Goal: Task Accomplishment & Management: Use online tool/utility

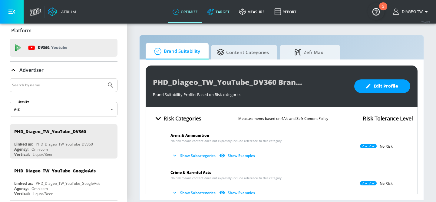
click at [214, 15] on icon at bounding box center [210, 11] width 7 height 7
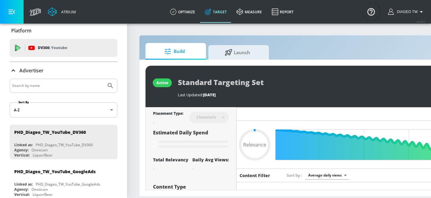
type input "0.05"
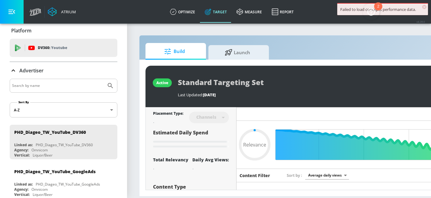
click at [372, 9] on img "Open Resource Center, 2 new notifications" at bounding box center [371, 11] width 17 height 17
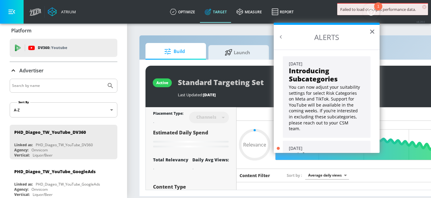
click at [368, 31] on h2 "ALERTS" at bounding box center [327, 37] width 106 height 25
click at [369, 31] on button "×" at bounding box center [372, 32] width 6 height 10
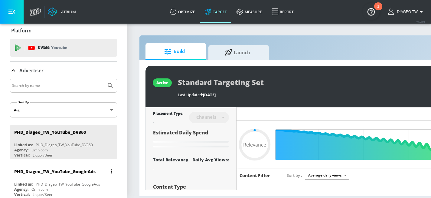
click at [95, 171] on div "PHD_Diageo_TW_YouTube_GoogleAds" at bounding box center [65, 171] width 102 height 15
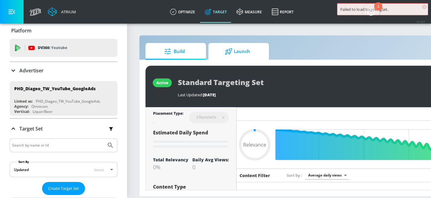
type input "0.05"
click at [248, 56] on span "Launch" at bounding box center [237, 51] width 46 height 15
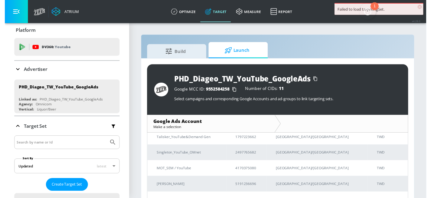
scroll to position [85, 0]
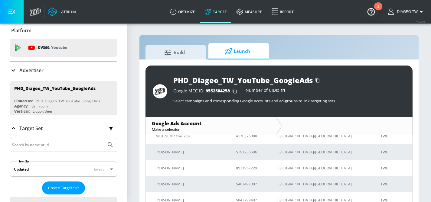
click at [184, 60] on div "PHD_Diageo_TW_YouTube_GoogleAds Google MCC ID: 9552584258 Number of CIDs: 11 Se…" at bounding box center [278, 135] width 279 height 151
click at [190, 56] on span "Build" at bounding box center [175, 51] width 46 height 15
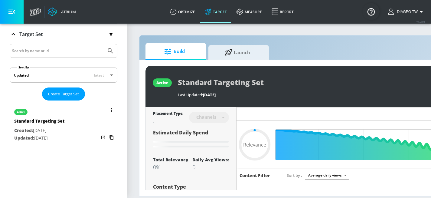
scroll to position [98, 0]
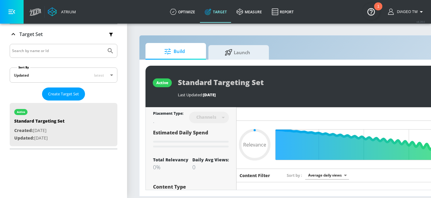
type input "0.7"
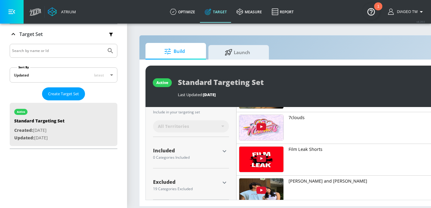
scroll to position [165, 0]
click at [226, 149] on icon "button" at bounding box center [224, 150] width 7 height 7
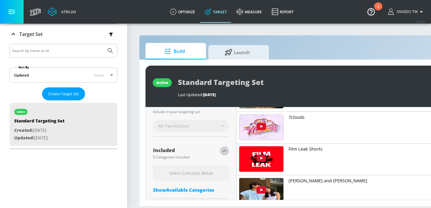
click at [226, 149] on icon "button" at bounding box center [224, 150] width 7 height 7
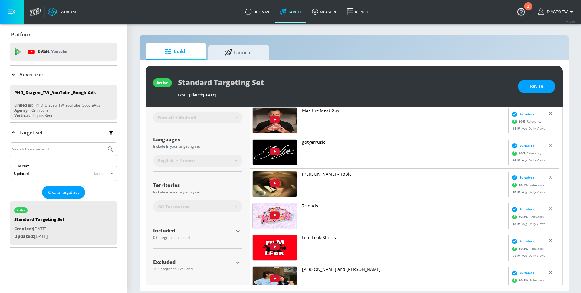
scroll to position [84, 0]
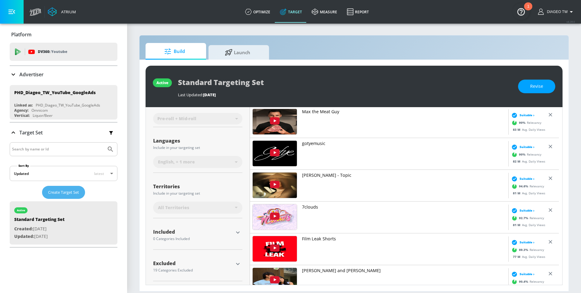
click at [73, 192] on span "Create Target Set" at bounding box center [63, 192] width 31 height 7
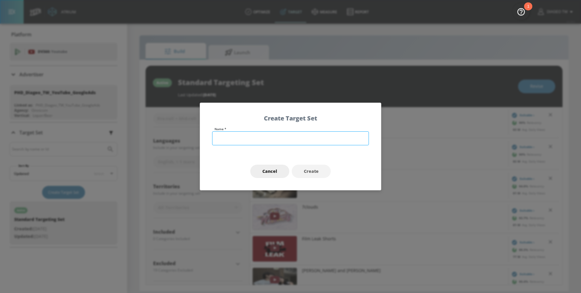
click at [280, 136] on input "text" at bounding box center [290, 138] width 157 height 14
type input "Sample"
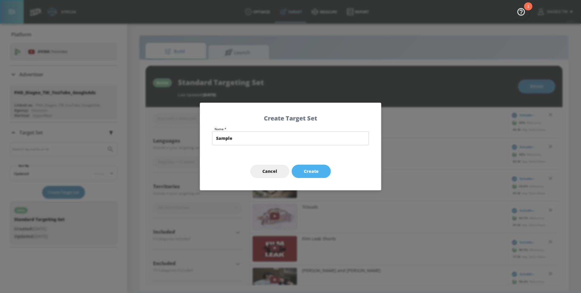
click at [321, 174] on button "Create" at bounding box center [311, 172] width 39 height 14
type input "Sample"
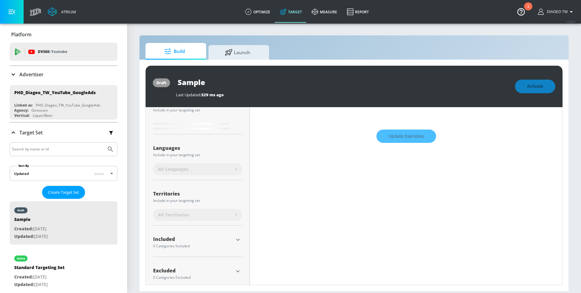
scroll to position [89, 0]
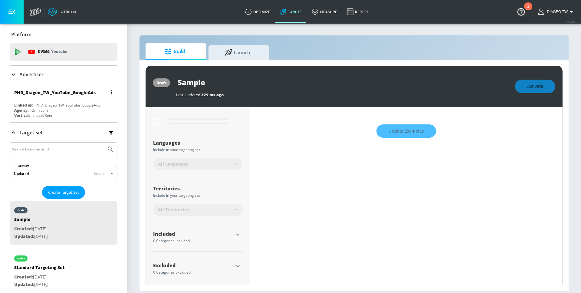
type input "0.7"
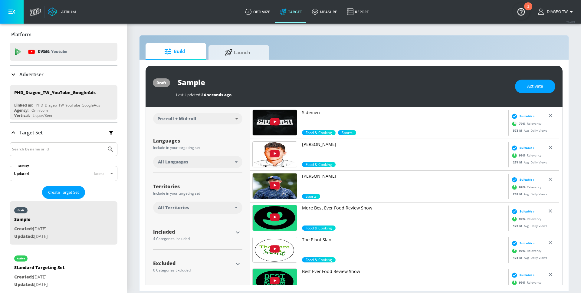
click at [431, 32] on section "Build Launch draft Sample Last Updated: 24 seconds ago Activate Placement Type:…" at bounding box center [354, 158] width 454 height 270
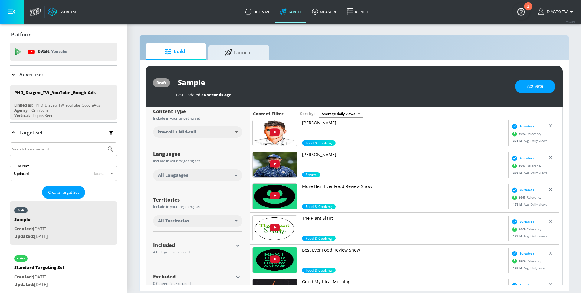
scroll to position [71, 0]
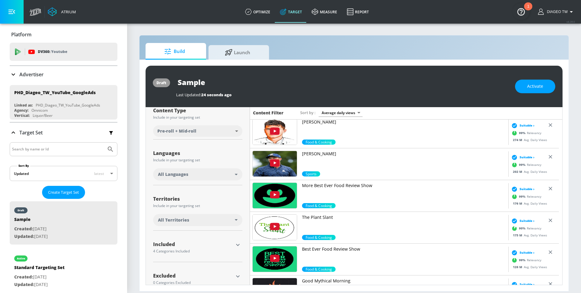
click at [234, 175] on div "All Languages" at bounding box center [196, 174] width 77 height 6
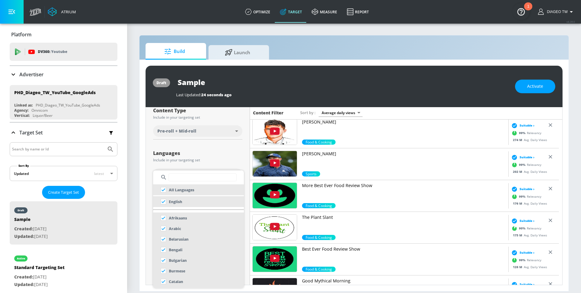
click at [224, 146] on div at bounding box center [290, 146] width 581 height 293
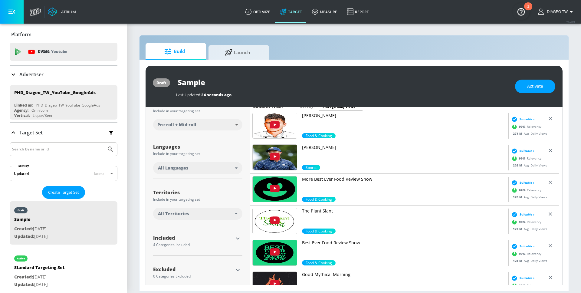
scroll to position [85, 0]
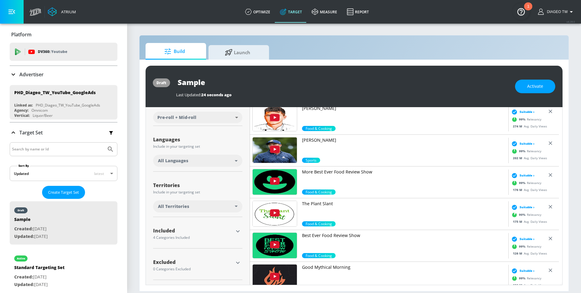
click at [237, 202] on div "All Territories" at bounding box center [197, 206] width 89 height 12
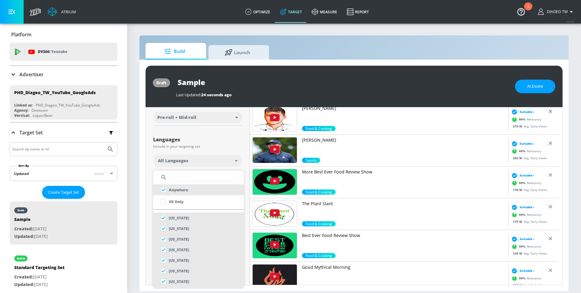
click at [242, 149] on div at bounding box center [290, 146] width 581 height 293
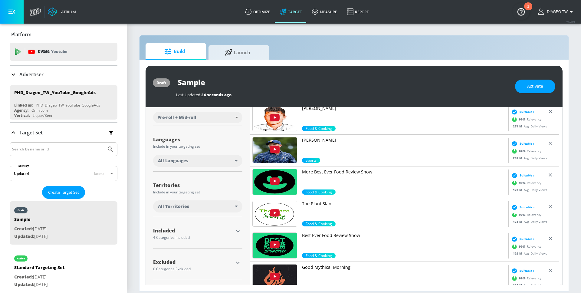
click at [235, 202] on icon "button" at bounding box center [237, 231] width 7 height 7
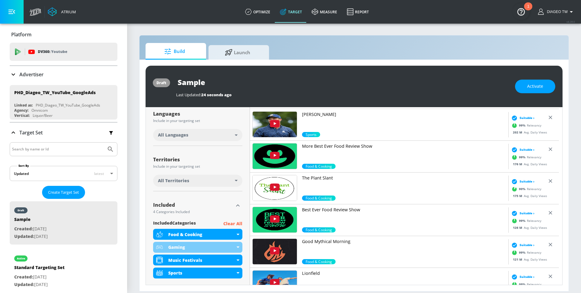
scroll to position [158, 0]
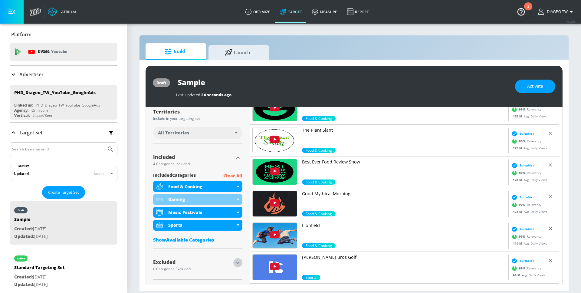
click at [235, 202] on icon "button" at bounding box center [237, 262] width 7 height 7
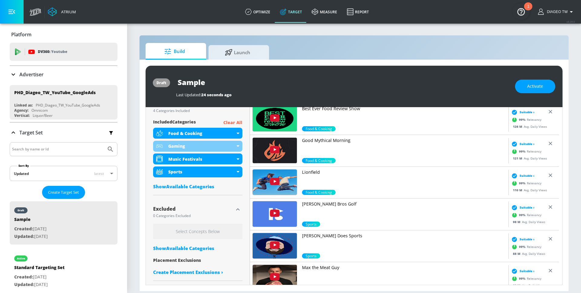
scroll to position [213, 0]
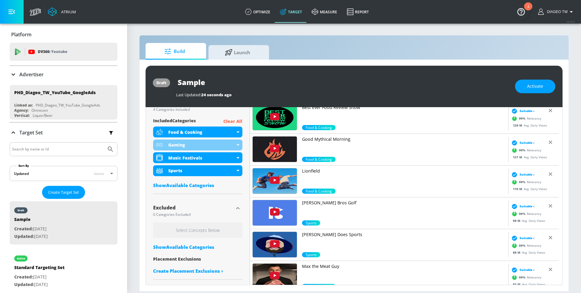
click at [201, 202] on div "Show Available Categories" at bounding box center [197, 247] width 89 height 6
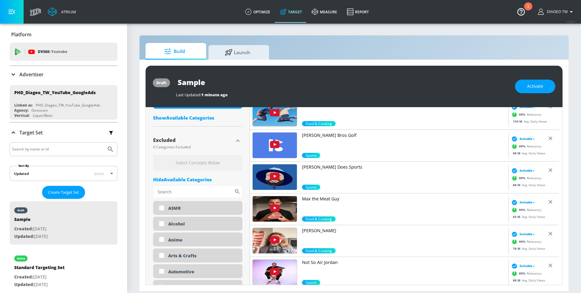
scroll to position [274, 0]
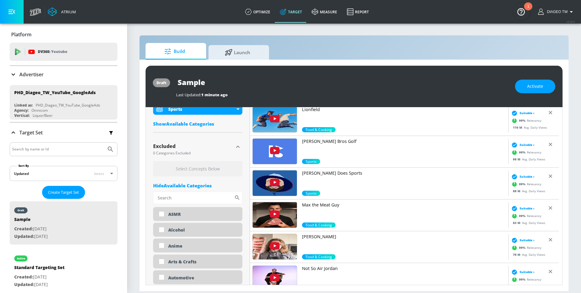
click at [234, 145] on icon "button" at bounding box center [237, 146] width 7 height 7
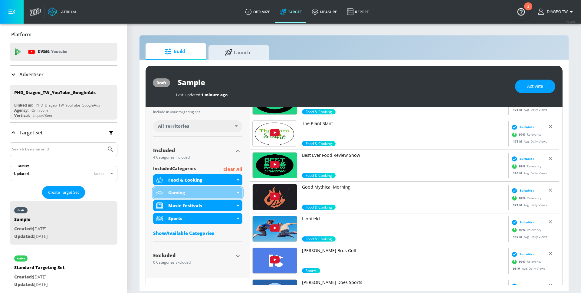
scroll to position [158, 0]
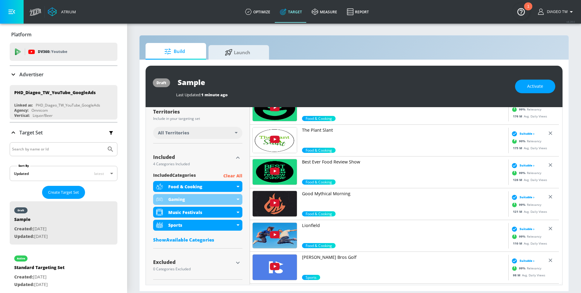
click at [233, 172] on p "Clear All" at bounding box center [232, 176] width 19 height 8
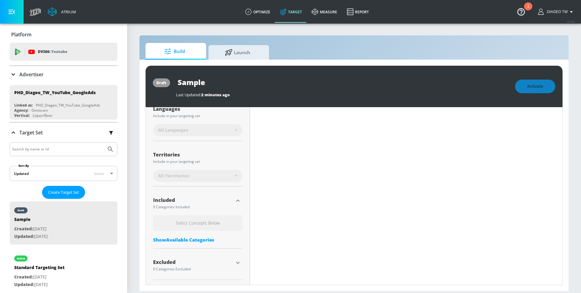
click at [192, 202] on div "Show Available Categories" at bounding box center [197, 240] width 89 height 6
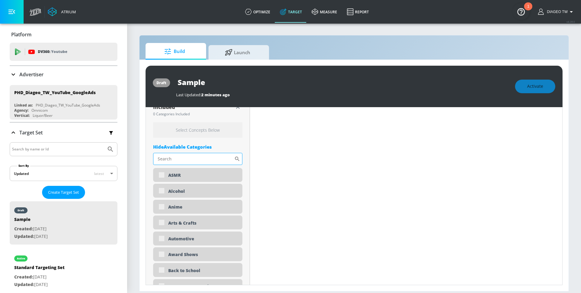
click at [198, 162] on input "Sort By" at bounding box center [193, 159] width 81 height 12
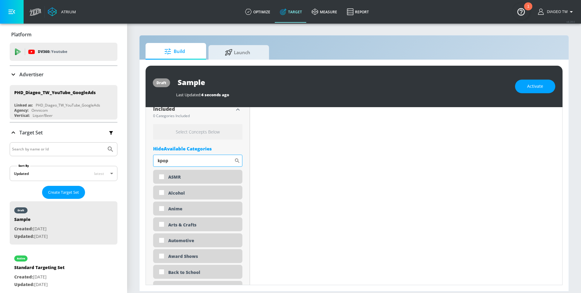
type input "kpop"
click at [237, 161] on icon at bounding box center [237, 161] width 6 height 6
click at [236, 161] on icon at bounding box center [237, 160] width 5 height 5
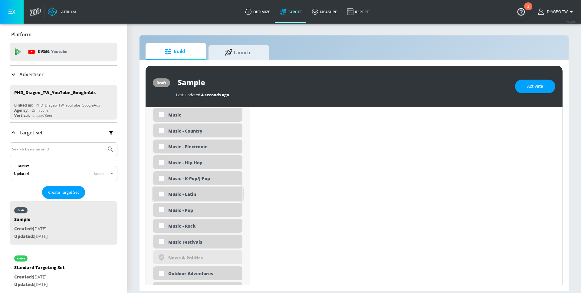
scroll to position [1284, 0]
click at [164, 177] on input "checkbox" at bounding box center [161, 177] width 11 height 11
checkbox input "true"
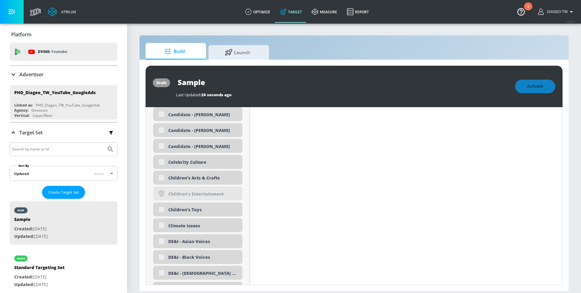
scroll to position [0, 0]
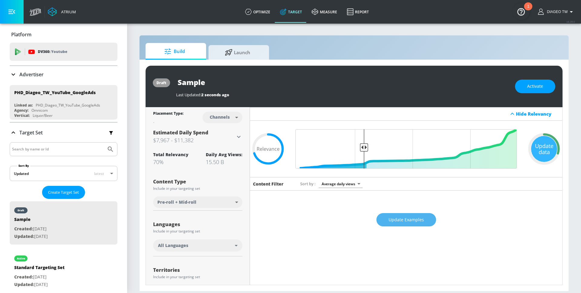
click at [398, 202] on span "Update Examples" at bounding box center [405, 220] width 35 height 8
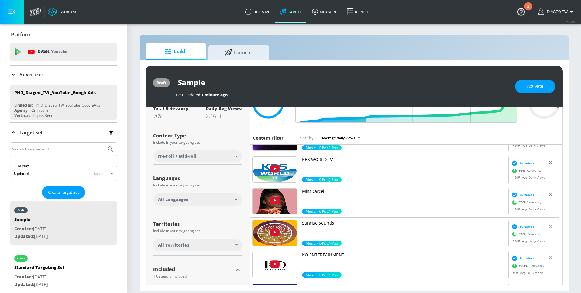
scroll to position [45, 0]
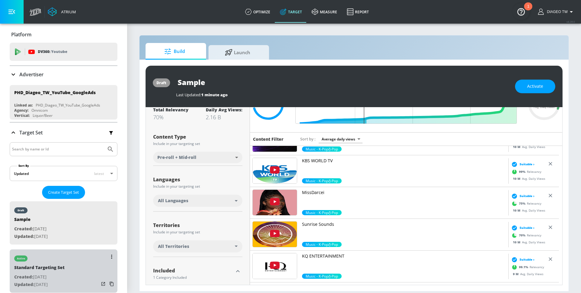
click at [80, 202] on div "active Standard Targeting Set Created: [DATE] Updated: [DATE]" at bounding box center [64, 270] width 108 height 43
type input "Standard Targeting Set"
type input "0.05"
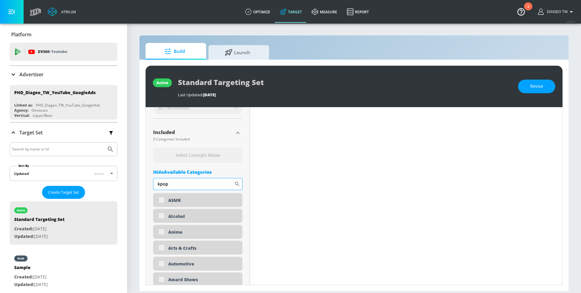
scroll to position [194, 0]
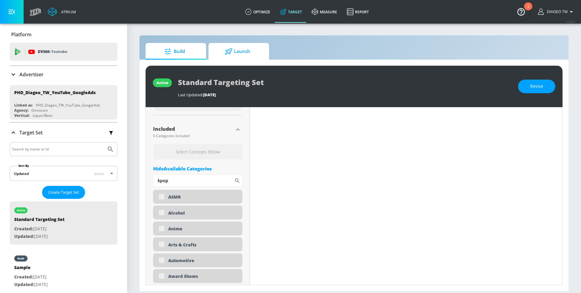
click at [230, 60] on div "active Standard Targeting Set Last Updated: [DATE] Revise Placement Type: Chann…" at bounding box center [353, 175] width 429 height 231
click at [234, 54] on span "Launch" at bounding box center [237, 51] width 46 height 15
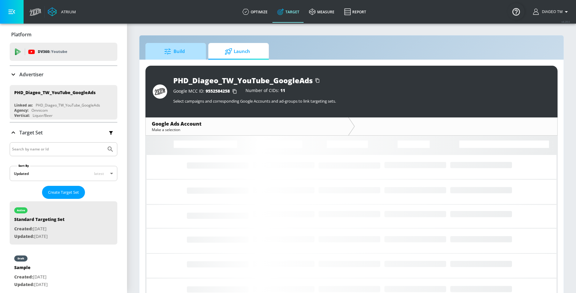
click at [179, 55] on span "Build" at bounding box center [175, 51] width 46 height 15
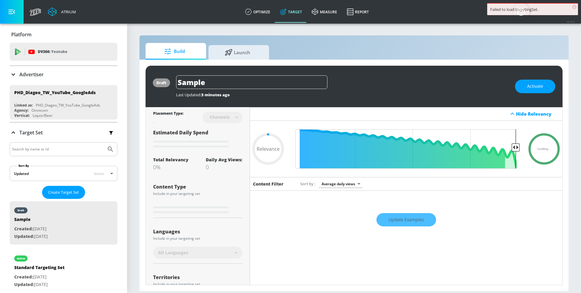
type input "0.05"
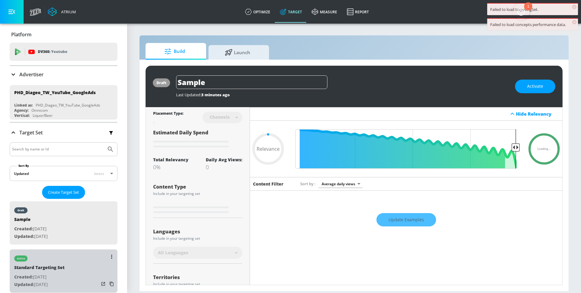
click at [80, 202] on div "active Standard Targeting Set Created: [DATE] Updated: [DATE]" at bounding box center [64, 270] width 108 height 43
type input "Standard Targeting Set"
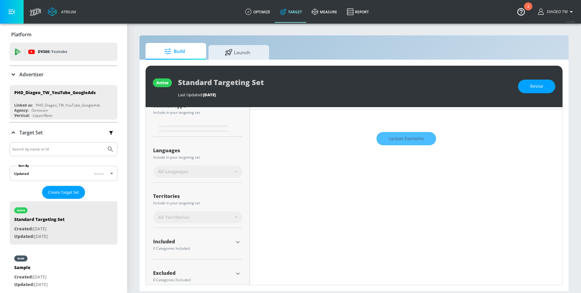
scroll to position [87, 0]
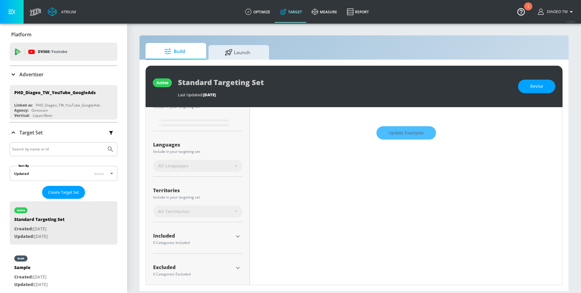
type input "0.7"
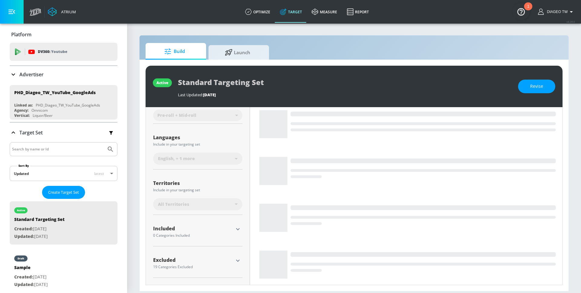
scroll to position [123, 0]
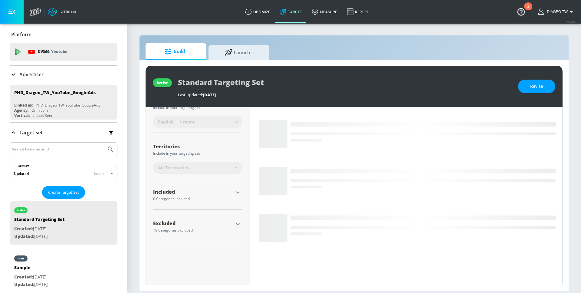
click at [239, 202] on icon "button" at bounding box center [237, 223] width 7 height 7
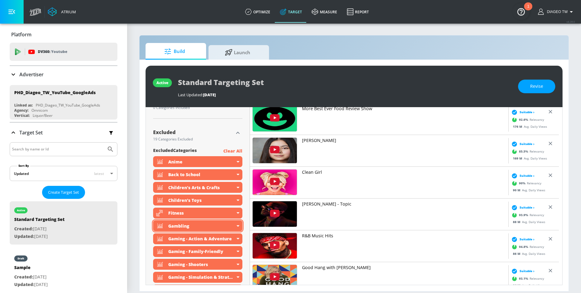
scroll to position [238, 0]
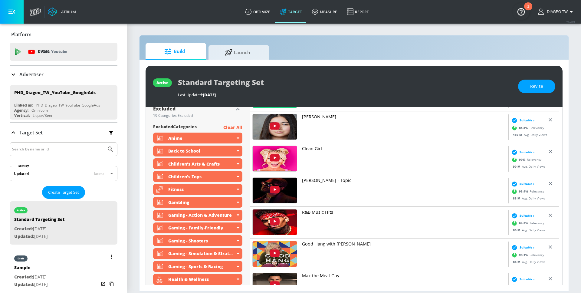
click at [84, 202] on div "draft Sample Created: [DATE] Updated: [DATE]" at bounding box center [64, 270] width 108 height 43
type input "Sample"
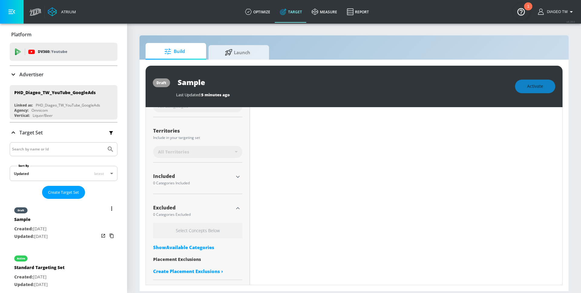
scroll to position [146, 0]
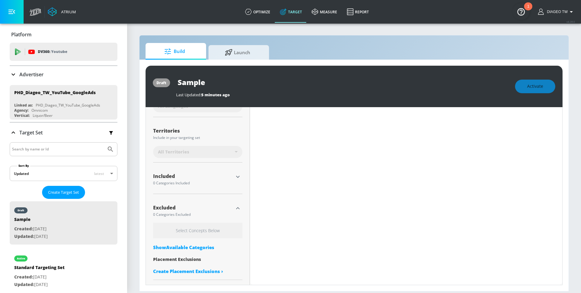
type input "0.7"
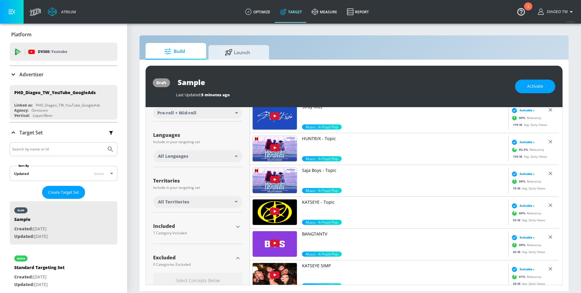
scroll to position [18, 0]
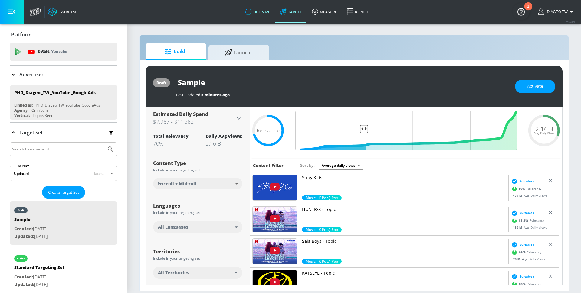
click at [254, 11] on link "optimize" at bounding box center [257, 12] width 35 height 22
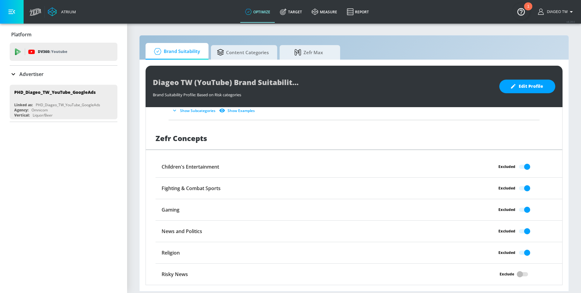
scroll to position [454, 0]
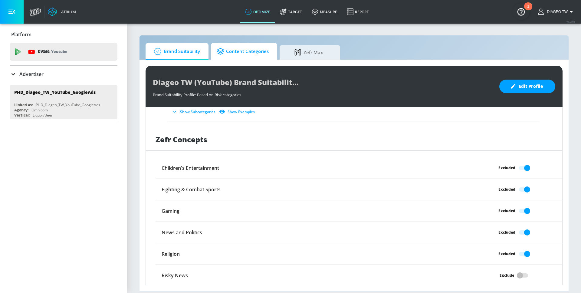
click at [265, 52] on span "Content Categories" at bounding box center [243, 51] width 52 height 15
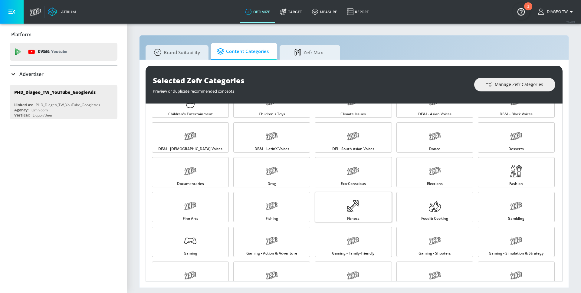
scroll to position [123, 0]
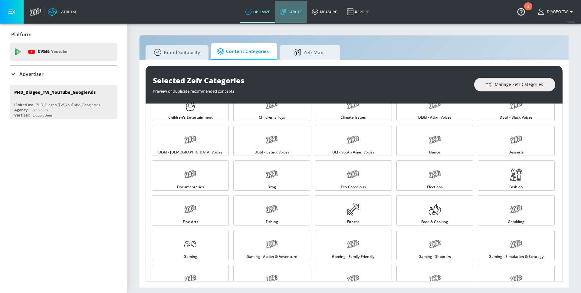
click at [288, 17] on link "Target" at bounding box center [291, 12] width 32 height 22
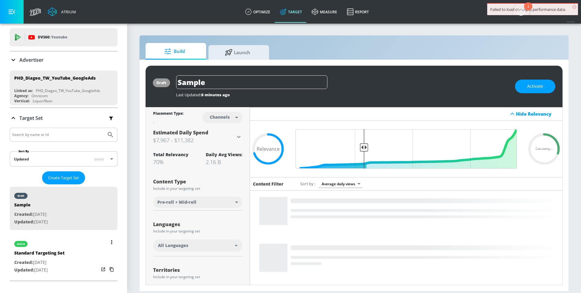
scroll to position [21, 0]
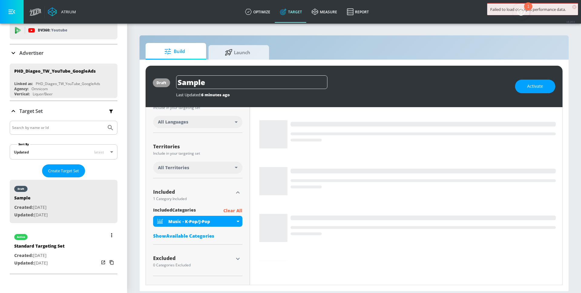
click at [91, 202] on div "active Standard Targeting Set Created: [DATE] Updated: [DATE]" at bounding box center [64, 249] width 108 height 43
type input "Standard Targeting Set"
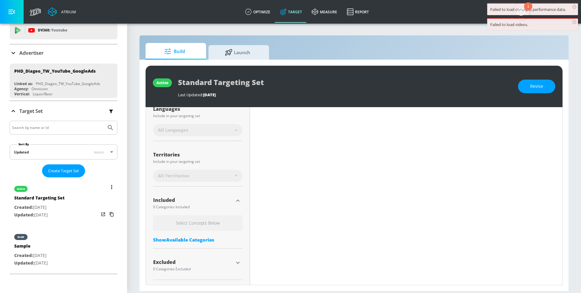
scroll to position [123, 0]
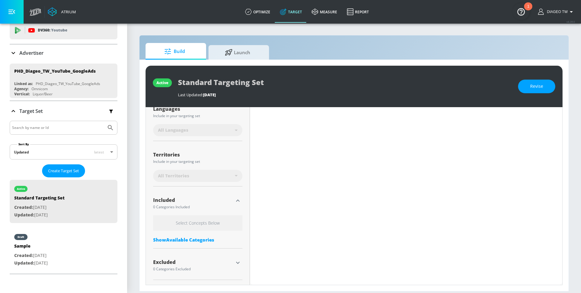
type input "0.7"
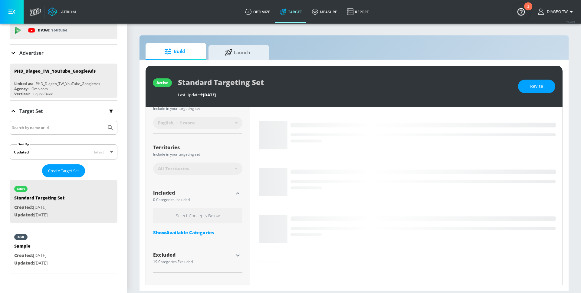
scroll to position [123, 0]
click at [236, 202] on icon "button" at bounding box center [237, 254] width 7 height 7
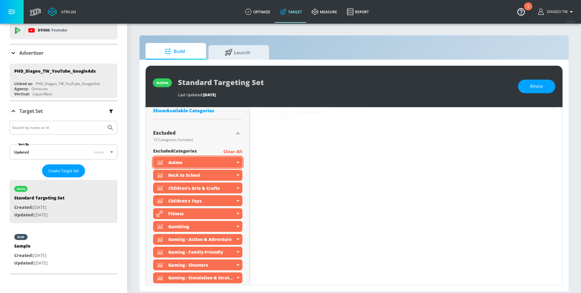
scroll to position [134, 0]
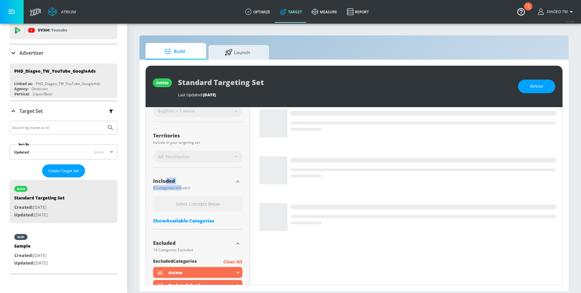
drag, startPoint x: 171, startPoint y: 184, endPoint x: 181, endPoint y: 189, distance: 11.5
click at [181, 189] on div "Included 0 Categories Included" at bounding box center [193, 184] width 80 height 14
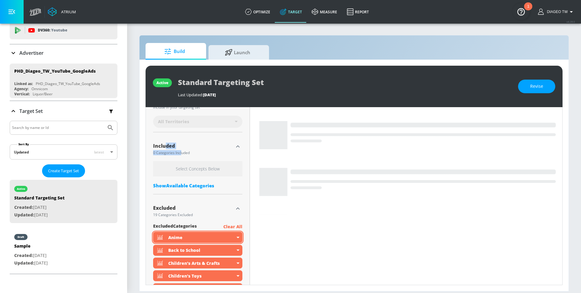
scroll to position [194, 0]
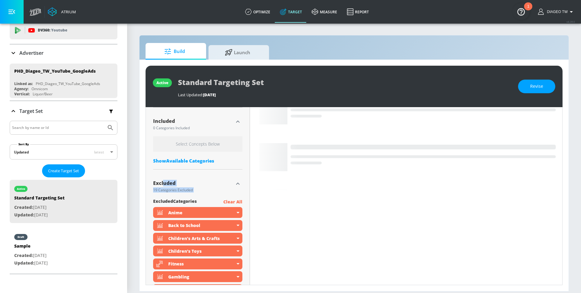
drag, startPoint x: 163, startPoint y: 182, endPoint x: 197, endPoint y: 196, distance: 36.9
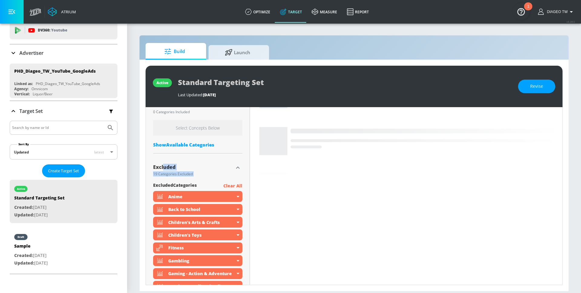
scroll to position [248, 0]
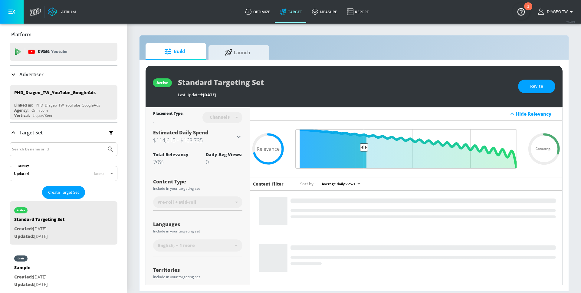
scroll to position [248, 0]
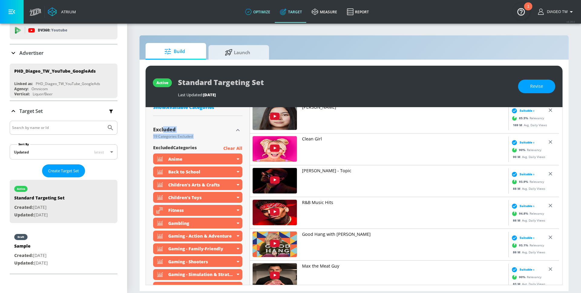
click at [254, 12] on link "optimize" at bounding box center [257, 12] width 35 height 22
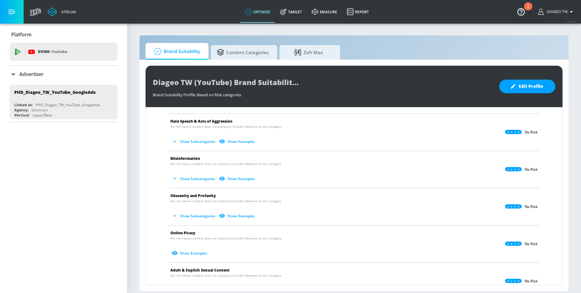
scroll to position [52, 0]
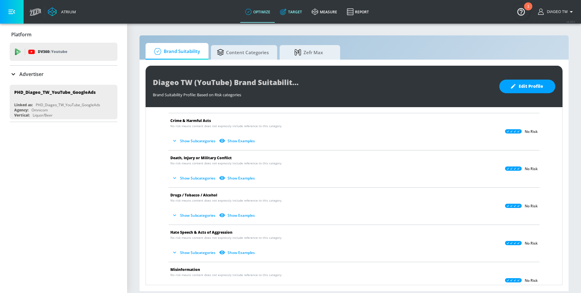
click at [287, 13] on link "Target" at bounding box center [291, 12] width 32 height 22
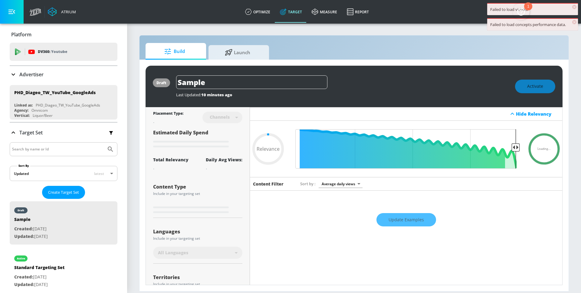
type input "0.7"
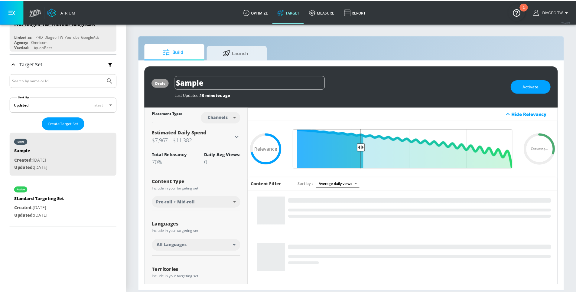
scroll to position [69, 0]
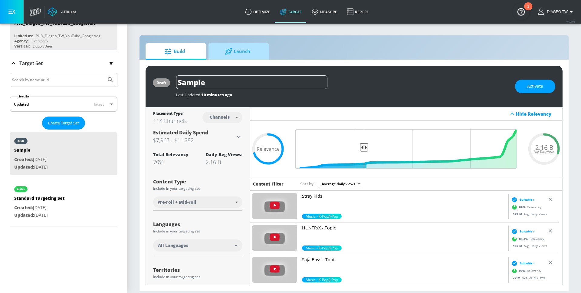
click at [241, 51] on span "Launch" at bounding box center [237, 51] width 46 height 15
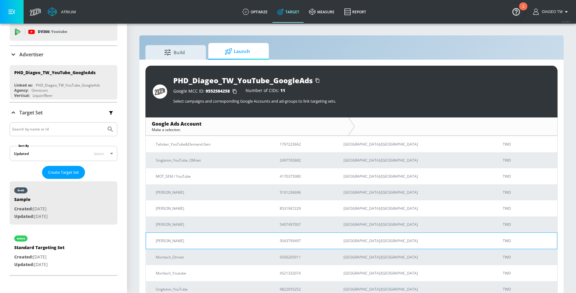
scroll to position [40, 0]
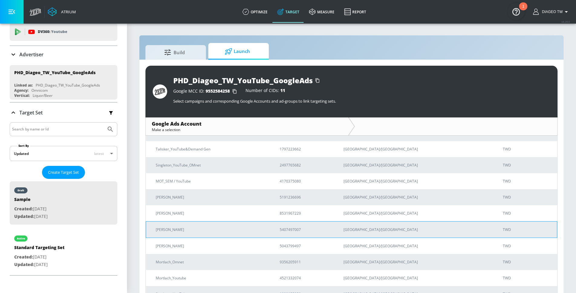
click at [233, 231] on p "[PERSON_NAME]" at bounding box center [211, 229] width 110 height 6
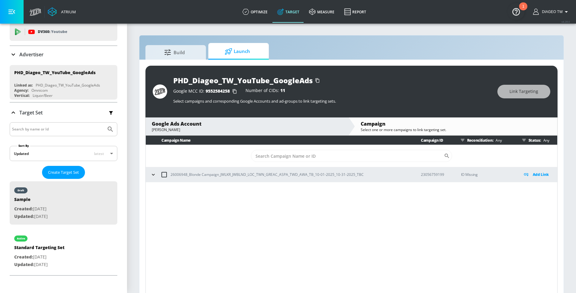
click at [533, 175] on p "Add Link" at bounding box center [541, 174] width 16 height 7
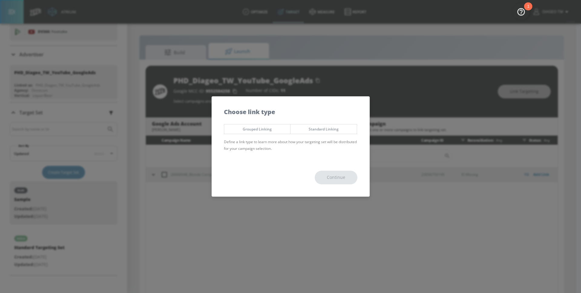
click at [309, 131] on span "Standard Linking" at bounding box center [323, 129] width 57 height 6
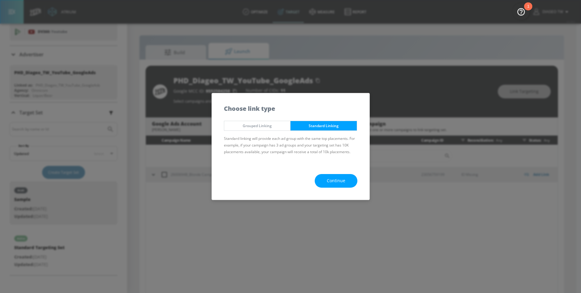
click at [327, 181] on span "Continue" at bounding box center [336, 181] width 18 height 8
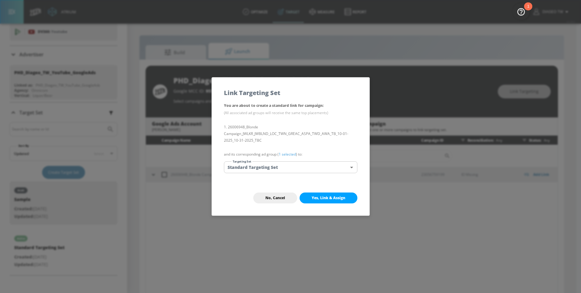
click at [322, 165] on body "Atrium optimize Target measure Report optimize Target measure Report v 4.28.0 D…" at bounding box center [290, 151] width 581 height 302
click at [293, 146] on div at bounding box center [290, 146] width 581 height 293
click at [281, 199] on span "No, Cancel" at bounding box center [275, 197] width 20 height 5
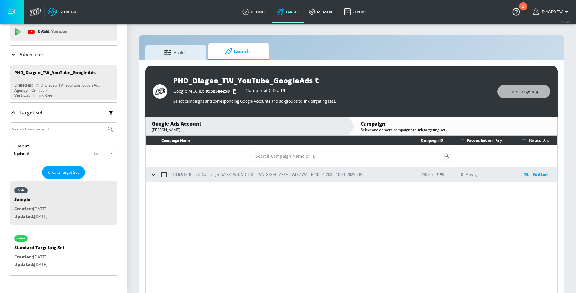
click at [530, 175] on div "Add Link" at bounding box center [540, 174] width 35 height 7
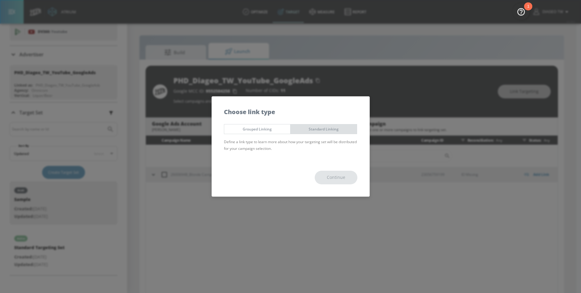
click at [325, 129] on span "Standard Linking" at bounding box center [323, 129] width 57 height 6
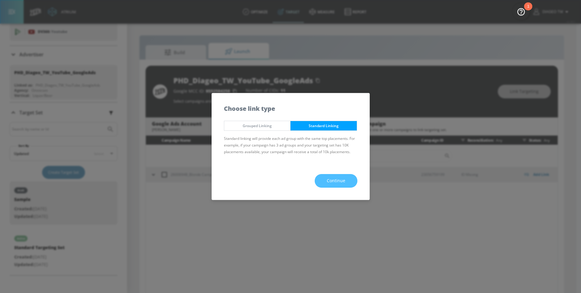
click at [342, 182] on span "Continue" at bounding box center [336, 181] width 18 height 8
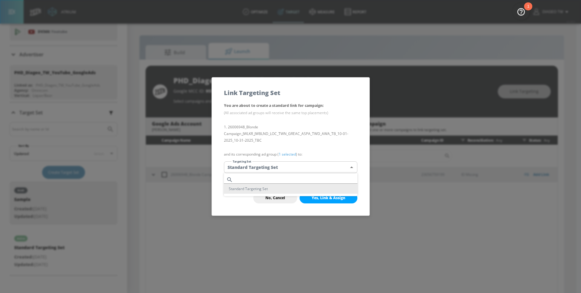
click at [324, 166] on body "Atrium optimize Target measure Report optimize Target measure Report v 4.28.0 D…" at bounding box center [290, 151] width 581 height 302
click at [324, 148] on div at bounding box center [290, 146] width 581 height 293
click at [278, 199] on span "No, Cancel" at bounding box center [275, 197] width 20 height 5
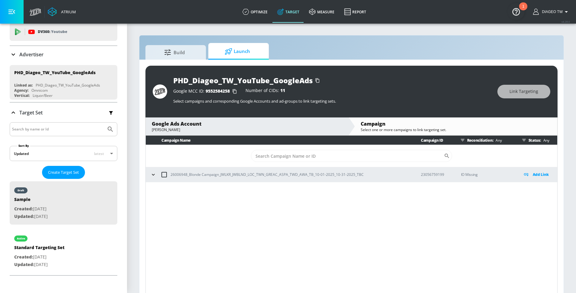
click at [302, 60] on div "PHD_Diageo_TW_YouTube_GoogleAds Google MCC ID: 9552584258 Number of CIDs: 11 Se…" at bounding box center [351, 181] width 424 height 242
click at [329, 13] on link "measure" at bounding box center [321, 12] width 35 height 22
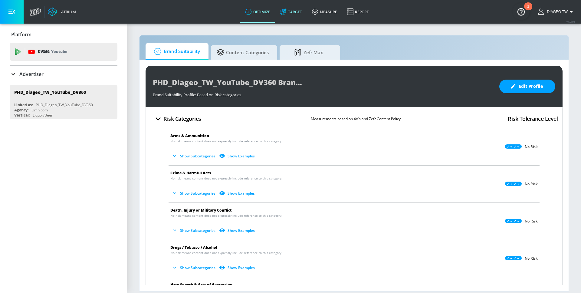
click at [296, 16] on link "Target" at bounding box center [291, 12] width 32 height 22
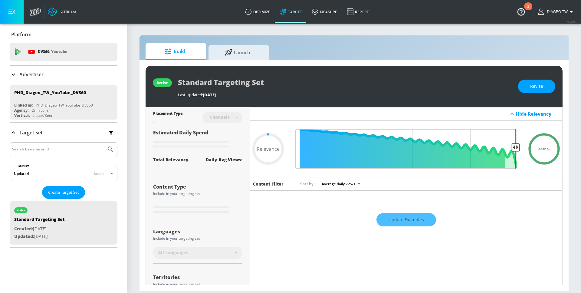
type input "0.46"
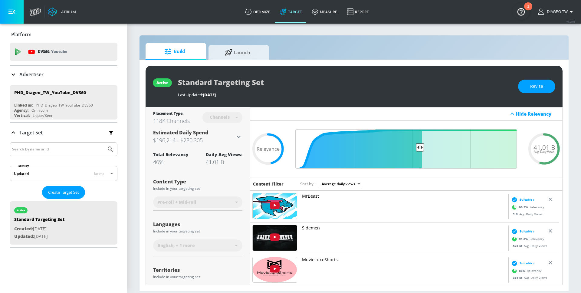
click at [65, 74] on div "Advertiser" at bounding box center [64, 74] width 108 height 7
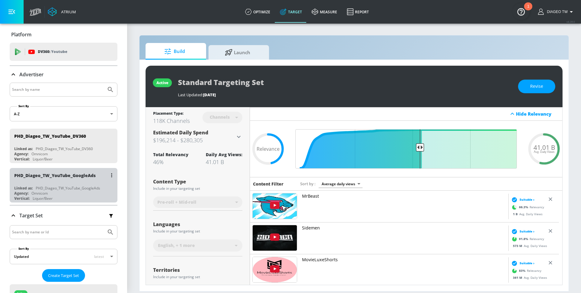
click at [75, 183] on div "PHD_Diageo_TW_YouTube_GoogleAds Linked as: PHD_Diageo_TW_YouTube_GoogleAds Agen…" at bounding box center [64, 185] width 108 height 34
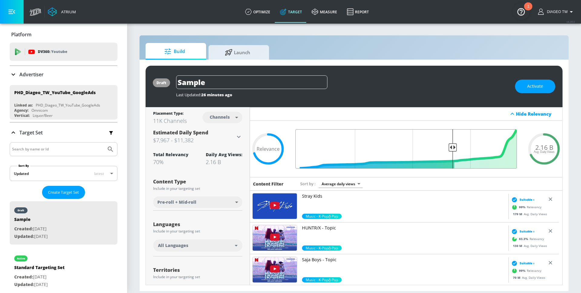
drag, startPoint x: 363, startPoint y: 149, endPoint x: 448, endPoint y: 152, distance: 85.1
type input "0.32"
click at [448, 152] on input "Final Threshold" at bounding box center [406, 148] width 228 height 39
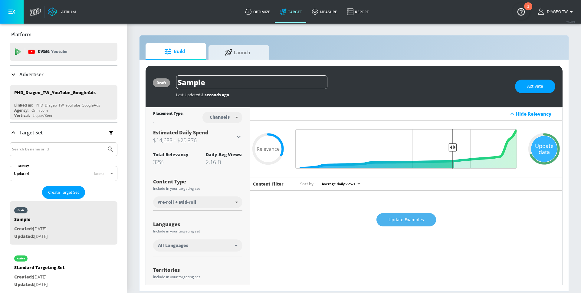
click at [410, 218] on span "Update Examples" at bounding box center [405, 220] width 35 height 8
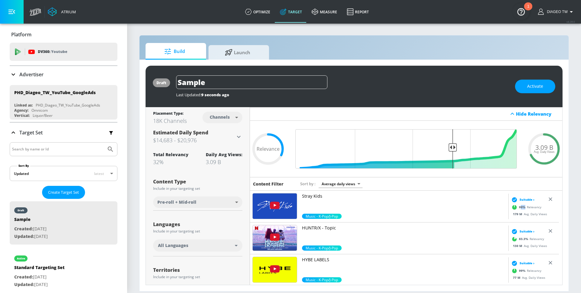
click at [519, 208] on span "99 %" at bounding box center [523, 207] width 8 height 5
click at [165, 11] on div "Atrium optimize Target measure Report optimize Target measure Report v 4.28.0 D…" at bounding box center [304, 12] width 554 height 24
click at [177, 13] on div "Atrium optimize Target measure Report optimize Target measure Report v 4.28.0 D…" at bounding box center [304, 12] width 554 height 24
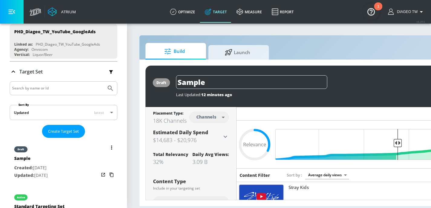
scroll to position [98, 0]
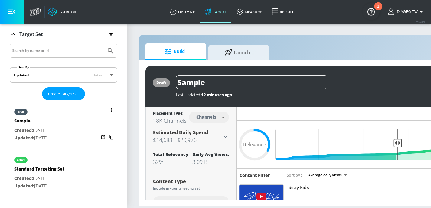
click at [109, 108] on button "list of Target Set" at bounding box center [111, 110] width 8 height 8
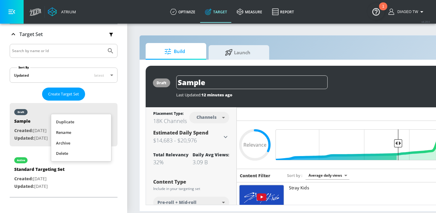
click at [85, 152] on li "Delete" at bounding box center [81, 153] width 60 height 11
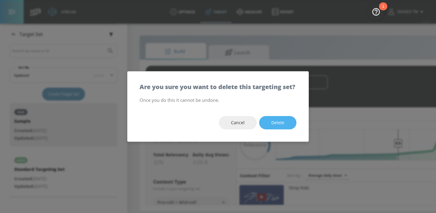
click at [277, 126] on span "Delete" at bounding box center [277, 123] width 13 height 8
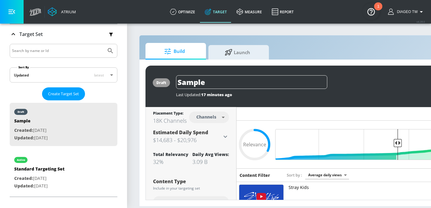
type input "Standard Targeting Set"
type input "0.05"
